Goal: Answer question/provide support: Share knowledge or assist other users

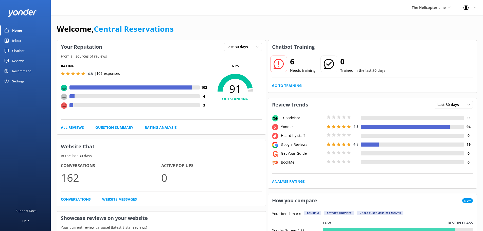
click at [25, 42] on link "Inbox" at bounding box center [25, 41] width 51 height 10
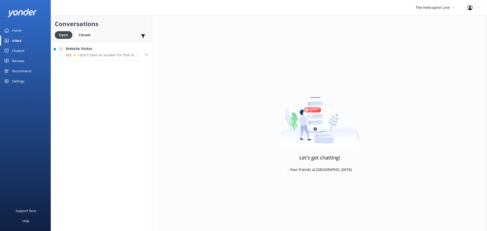
click at [98, 57] on link "Website Visitor Bot: ⚡ I don't have an answer for that in my knowledge base. Pl…" at bounding box center [101, 51] width 101 height 19
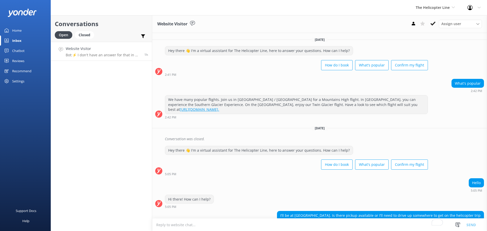
click at [446, 3] on div "The Helicopter Line Milford Sound Scenic Flights The Helicopter Line Glacier He…" at bounding box center [435, 7] width 52 height 15
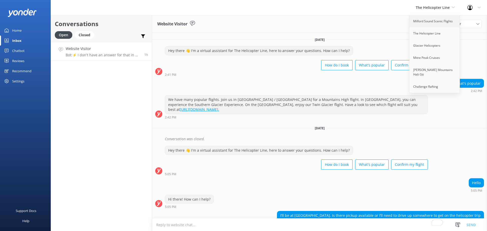
click at [437, 23] on link "Milford Sound Scenic Flights" at bounding box center [434, 21] width 51 height 12
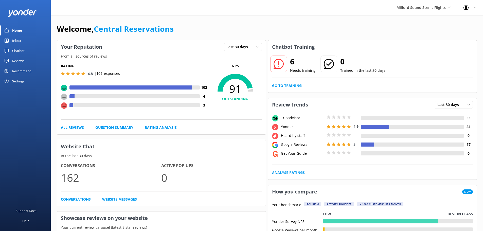
click at [19, 39] on div "Inbox" at bounding box center [16, 41] width 9 height 10
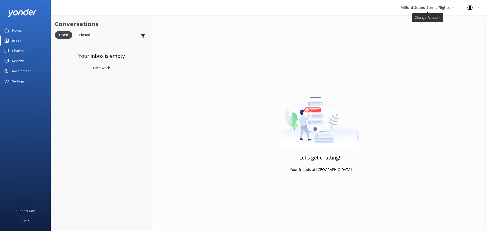
click at [433, 9] on span "Milford Sound Scenic Flights" at bounding box center [424, 7] width 49 height 5
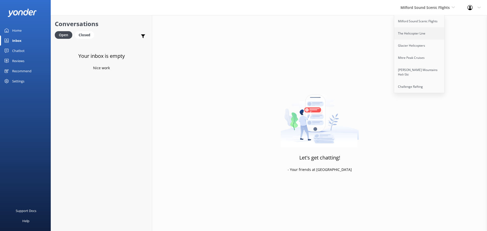
click at [419, 35] on link "The Helicopter Line" at bounding box center [419, 33] width 51 height 12
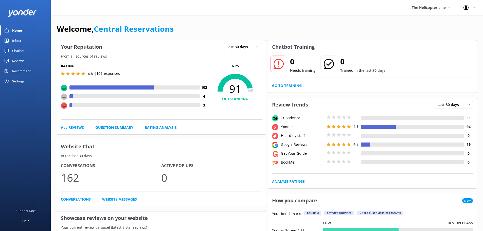
click at [18, 38] on div "Inbox" at bounding box center [16, 41] width 9 height 10
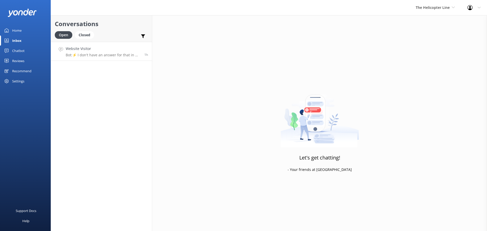
drag, startPoint x: 77, startPoint y: 51, endPoint x: 110, endPoint y: 48, distance: 33.7
click at [77, 51] on h4 "Website Visitor" at bounding box center [103, 49] width 75 height 6
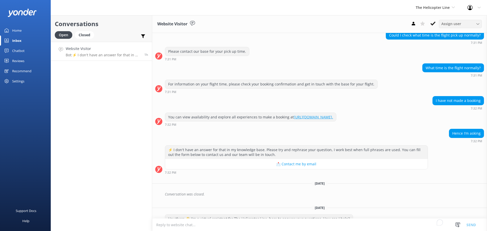
scroll to position [596, 0]
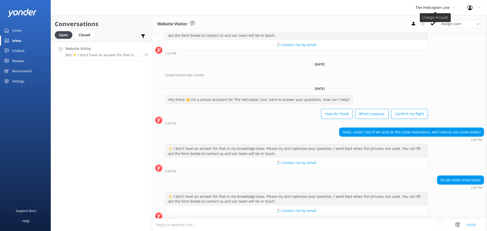
click at [435, 7] on span "The Helicopter Line" at bounding box center [433, 7] width 34 height 5
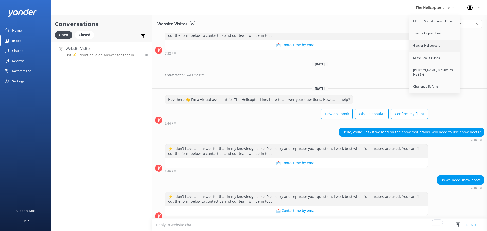
click at [425, 43] on link "Glacier Helicopters" at bounding box center [434, 46] width 51 height 12
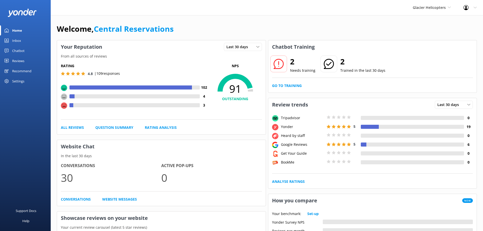
click at [30, 39] on link "Inbox" at bounding box center [25, 41] width 51 height 10
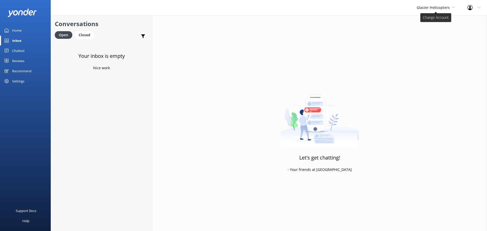
click at [434, 9] on span "Glacier Helicopters" at bounding box center [433, 7] width 33 height 5
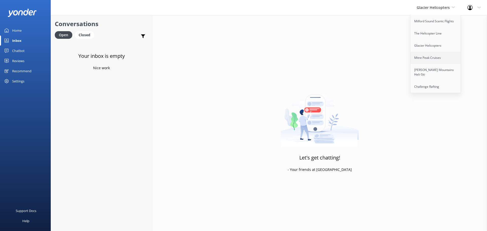
click at [419, 56] on link "Mitre Peak Cruises" at bounding box center [435, 58] width 51 height 12
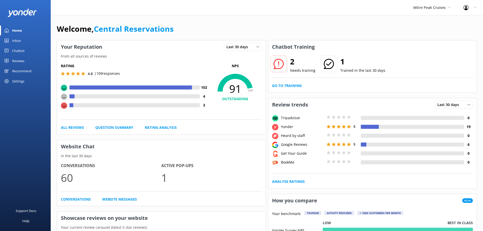
click at [22, 38] on link "Inbox" at bounding box center [25, 41] width 51 height 10
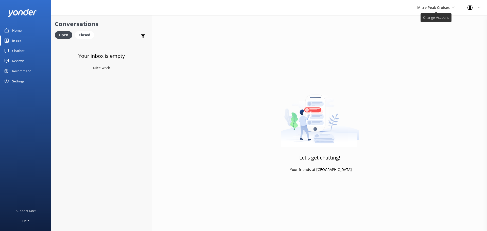
click at [448, 5] on span "Mitre Peak Cruises" at bounding box center [436, 8] width 38 height 6
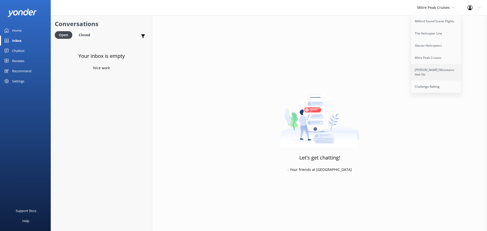
click at [434, 68] on link "[PERSON_NAME] Mountains Heli-Ski" at bounding box center [436, 72] width 51 height 17
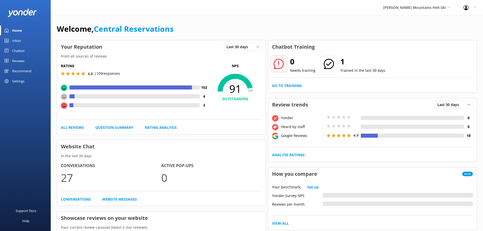
click at [16, 38] on div "Inbox" at bounding box center [16, 41] width 9 height 10
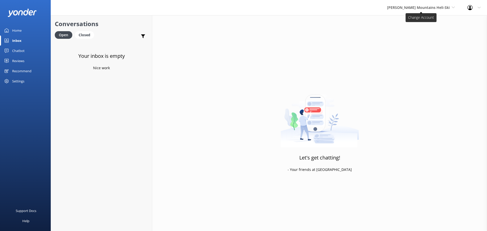
click at [413, 10] on span "[PERSON_NAME] Mountains Heli-Ski" at bounding box center [418, 7] width 63 height 5
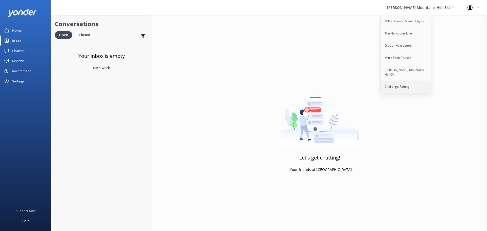
click at [419, 81] on link "Challenge Rafting" at bounding box center [406, 87] width 51 height 12
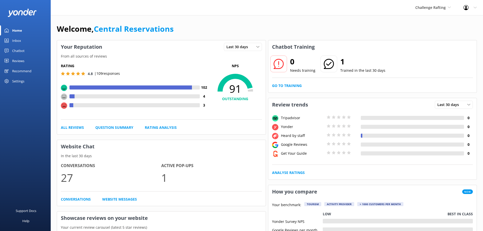
click at [22, 39] on link "Inbox" at bounding box center [25, 41] width 51 height 10
